Goal: Communication & Community: Answer question/provide support

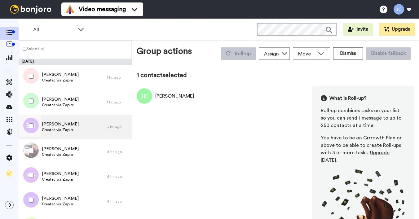
click at [60, 130] on span "Created via Zapier" at bounding box center [60, 129] width 37 height 5
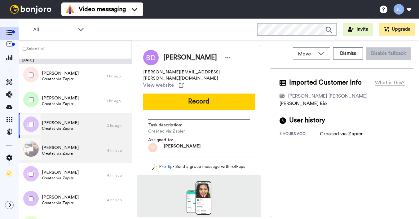
click at [50, 152] on span "Created via Zapier" at bounding box center [60, 153] width 37 height 5
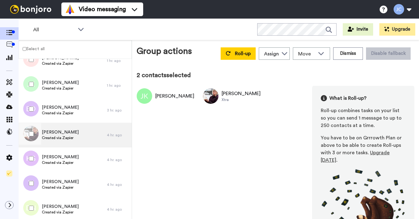
scroll to position [29, 0]
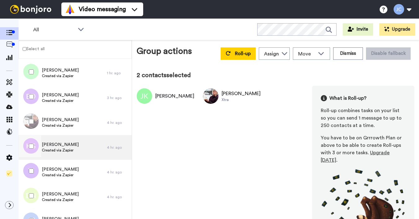
click at [64, 152] on span "Created via Zapier" at bounding box center [60, 150] width 37 height 5
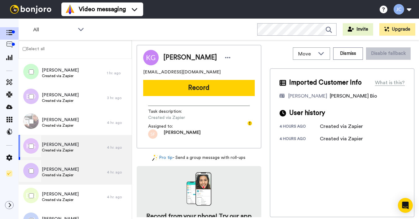
click at [55, 171] on span "[PERSON_NAME]" at bounding box center [60, 169] width 37 height 6
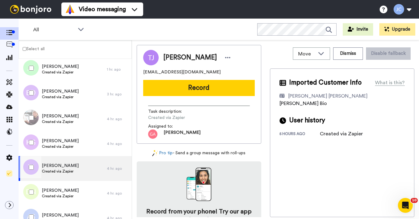
scroll to position [34, 0]
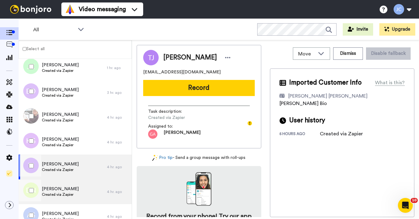
click at [53, 186] on div "[PERSON_NAME] Created via Zapier" at bounding box center [63, 192] width 88 height 25
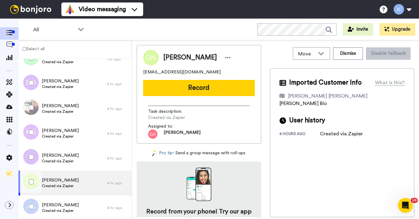
scroll to position [52, 0]
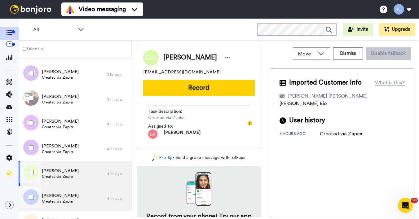
click at [51, 195] on span "[PERSON_NAME]" at bounding box center [60, 196] width 37 height 6
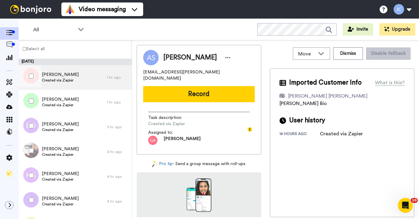
click at [56, 83] on div "[PERSON_NAME] Created via Zapier" at bounding box center [60, 78] width 37 height 12
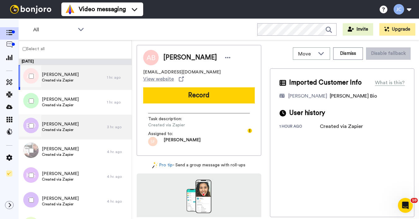
click at [51, 127] on span "[PERSON_NAME]" at bounding box center [60, 124] width 37 height 6
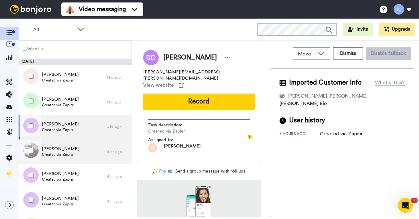
click at [47, 153] on span "Created via Zapier" at bounding box center [60, 154] width 37 height 5
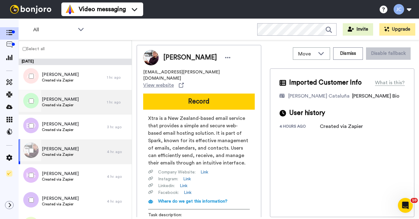
click at [54, 104] on span "Created via Zapier" at bounding box center [60, 105] width 37 height 5
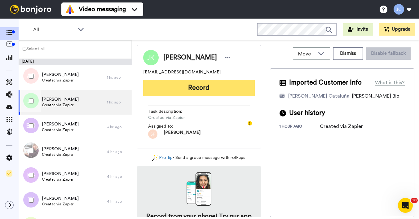
click at [183, 87] on button "Record" at bounding box center [199, 88] width 112 height 16
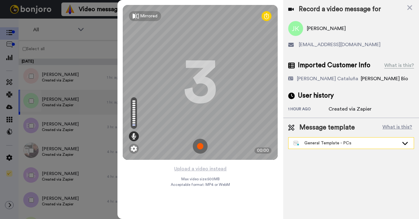
click at [332, 147] on div "General Template - PCs" at bounding box center [351, 143] width 125 height 11
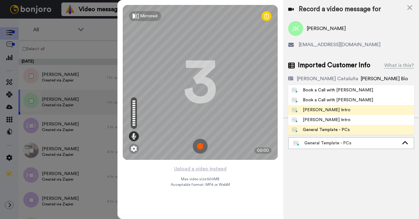
click at [322, 112] on div "[PERSON_NAME] Intro" at bounding box center [321, 110] width 59 height 6
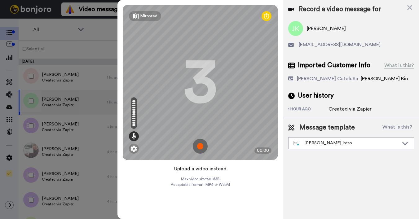
click at [187, 169] on button "Upload a video instead" at bounding box center [200, 169] width 56 height 8
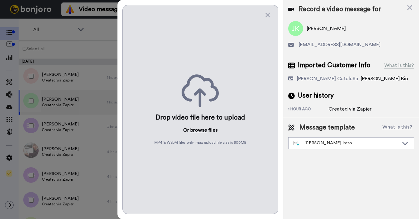
click at [198, 131] on button "browse" at bounding box center [198, 129] width 17 height 7
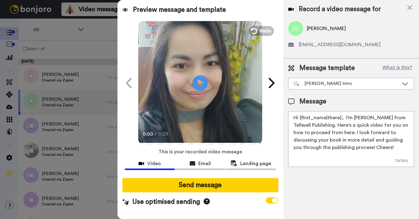
drag, startPoint x: 300, startPoint y: 117, endPoint x: 341, endPoint y: 118, distance: 40.6
click at [341, 118] on textarea "Hi {first_name|there}, I’m [PERSON_NAME] from Tellwell Publishing. Here's a qui…" at bounding box center [351, 139] width 126 height 56
click at [307, 119] on textarea "Hi [PERSON_NAME], I’m [PERSON_NAME] from Tellwell Publishing. Here's a quick vi…" at bounding box center [351, 139] width 126 height 56
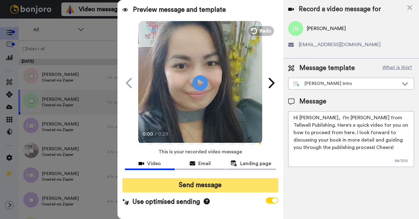
type textarea "Hi [PERSON_NAME], I’m [PERSON_NAME] from Tellwell Publishing. Here's a quick vi…"
click at [211, 182] on button "Send message" at bounding box center [200, 185] width 156 height 14
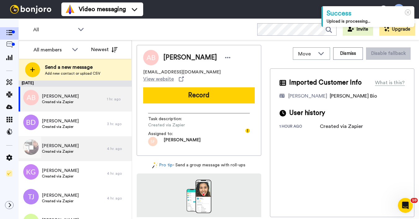
click at [58, 157] on div "Leanne Willson Created via Zapier" at bounding box center [63, 148] width 88 height 25
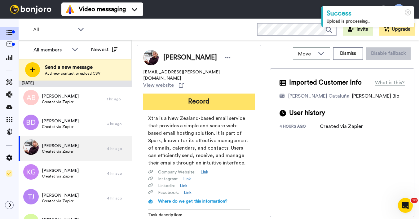
click at [180, 94] on button "Record" at bounding box center [199, 102] width 112 height 16
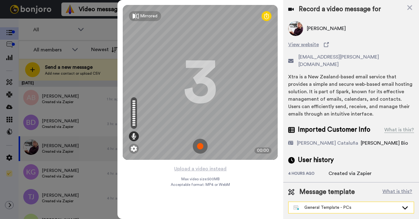
click at [312, 205] on div "General Template - PCs" at bounding box center [346, 208] width 105 height 6
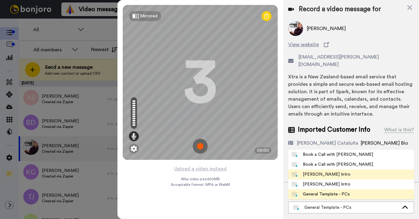
click at [305, 171] on div "[PERSON_NAME] Intro" at bounding box center [321, 174] width 59 height 6
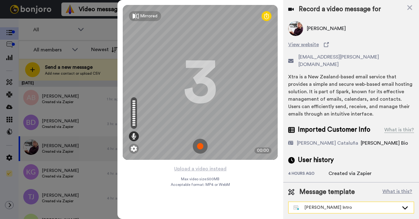
click at [312, 205] on div "[PERSON_NAME] Intro" at bounding box center [346, 208] width 105 height 6
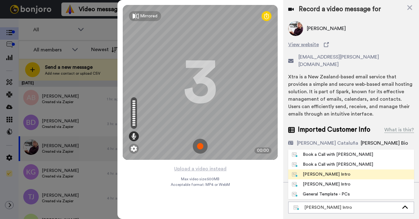
click at [311, 171] on div "[PERSON_NAME] Intro" at bounding box center [321, 174] width 59 height 6
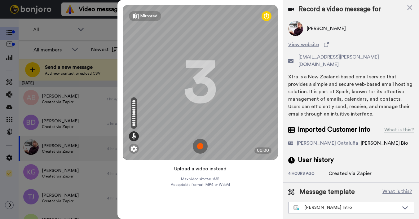
click at [207, 170] on button "Upload a video instead" at bounding box center [200, 169] width 56 height 8
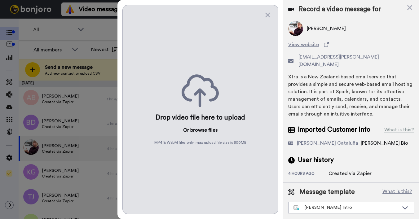
click at [193, 131] on button "browse" at bounding box center [198, 129] width 17 height 7
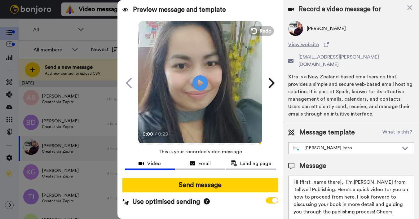
drag, startPoint x: 299, startPoint y: 174, endPoint x: 341, endPoint y: 175, distance: 41.2
click at [341, 176] on textarea "Hi {first_name|there}, I’m [PERSON_NAME] from Tellwell Publishing. Here's a qui…" at bounding box center [351, 204] width 126 height 56
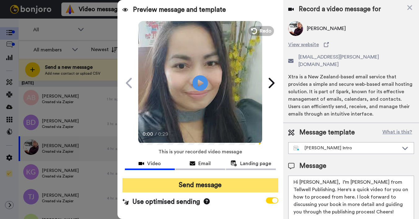
type textarea "Hi Leanne, I’m Joe from Tellwell Publishing. Here's a quick video for you on ho…"
click at [270, 186] on button "Send message" at bounding box center [200, 185] width 156 height 14
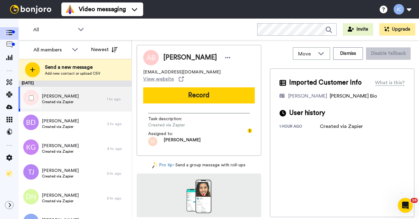
click at [63, 101] on span "Created via Zapier" at bounding box center [60, 102] width 37 height 5
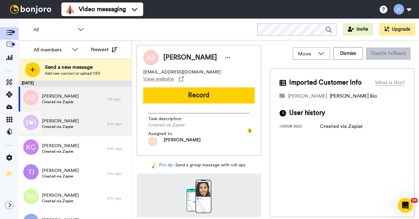
click at [57, 121] on span "[PERSON_NAME]" at bounding box center [60, 121] width 37 height 6
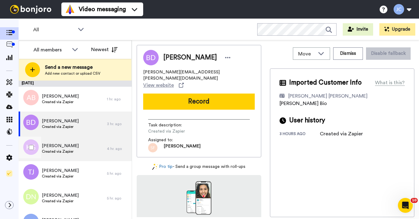
click at [56, 148] on span "[PERSON_NAME]" at bounding box center [60, 146] width 37 height 6
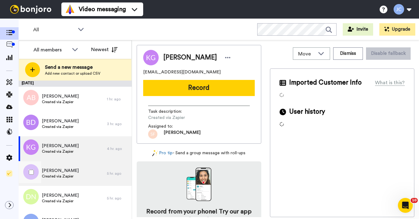
click at [54, 175] on span "Created via Zapier" at bounding box center [60, 176] width 37 height 5
